Goal: Check status

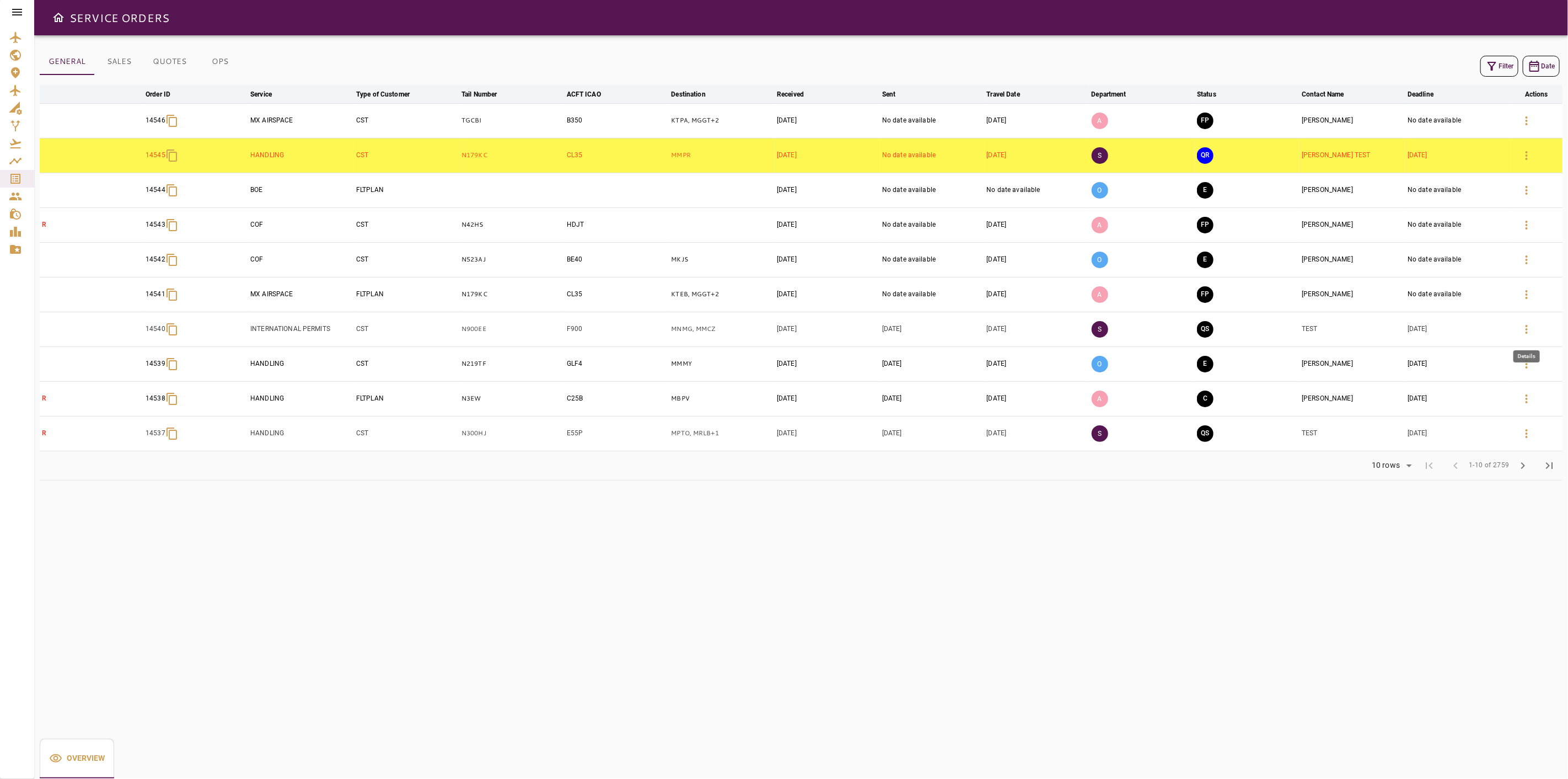
click at [782, 325] on icon "button" at bounding box center [1527, 330] width 13 height 13
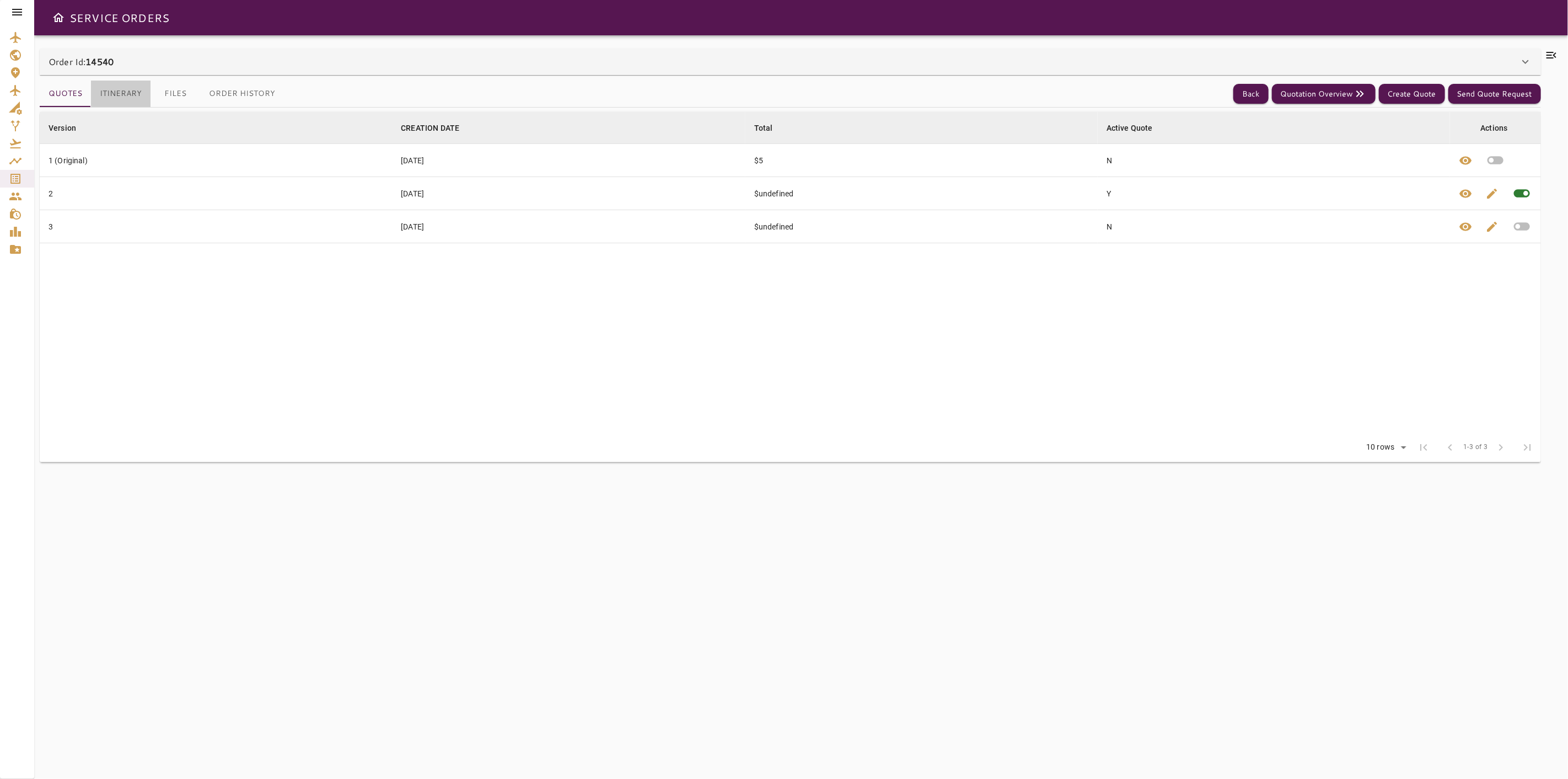
click at [97, 99] on button "Itinerary" at bounding box center [121, 93] width 60 height 26
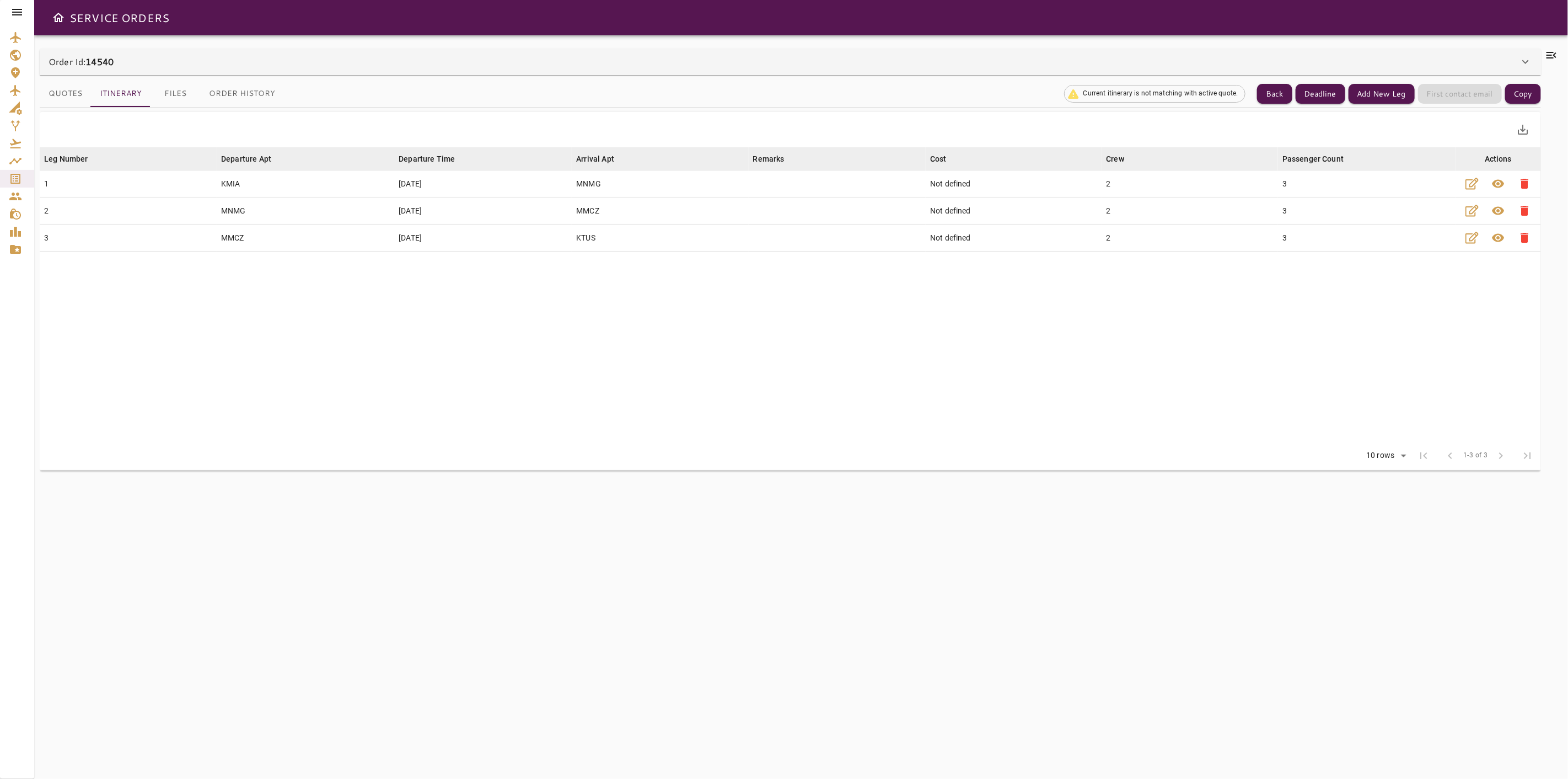
click at [74, 94] on button "Quotes" at bounding box center [65, 93] width 51 height 26
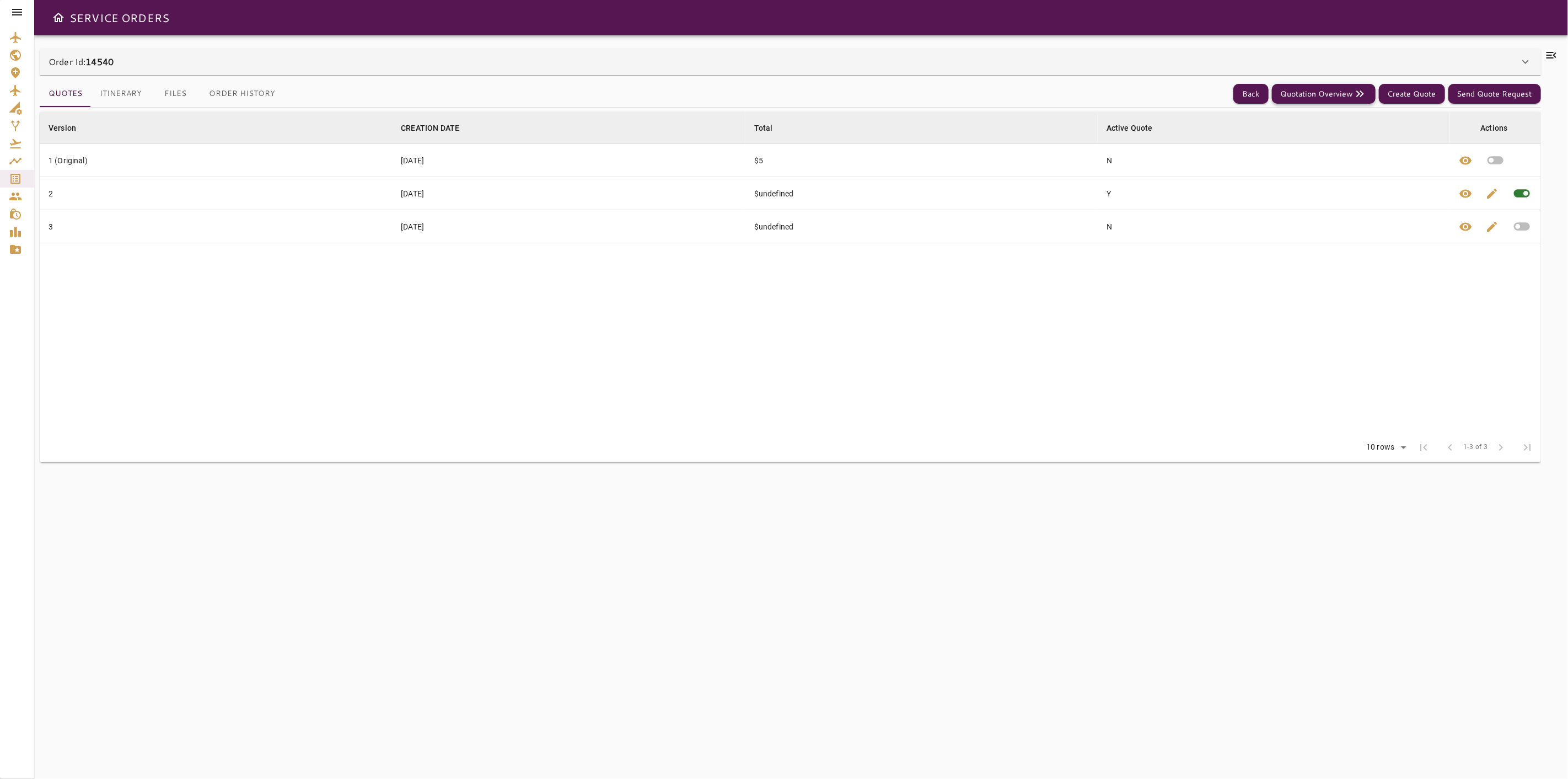
click at [782, 98] on button "Quotation Overview" at bounding box center [1324, 94] width 103 height 21
